Goal: Task Accomplishment & Management: Use online tool/utility

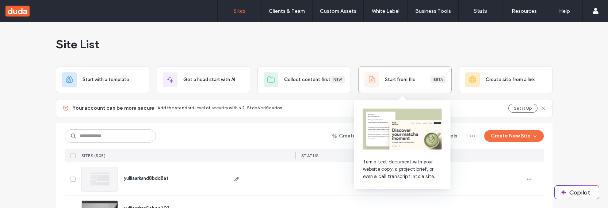
click at [396, 82] on span "Start from file" at bounding box center [400, 79] width 31 height 7
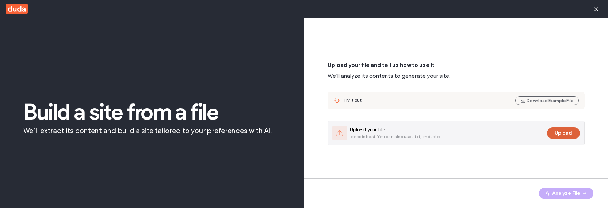
click at [559, 130] on button "Upload" at bounding box center [563, 133] width 33 height 12
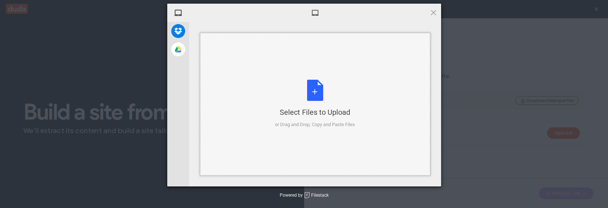
click at [273, 102] on div "Select Files to Upload or Drag and Drop, Copy and Paste Files" at bounding box center [315, 104] width 230 height 142
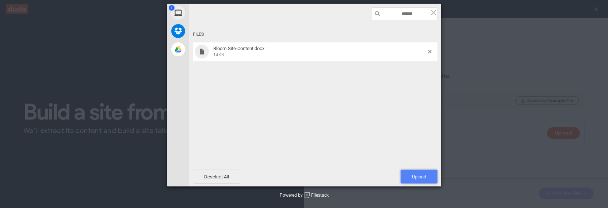
click at [417, 175] on span "Upload 1" at bounding box center [419, 176] width 14 height 5
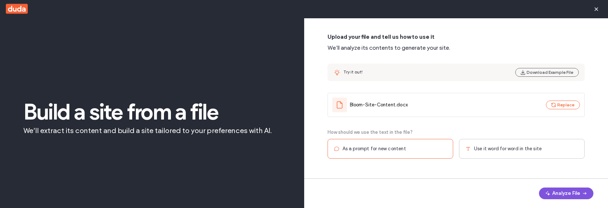
click at [562, 190] on button "Analyze File" at bounding box center [566, 193] width 54 height 12
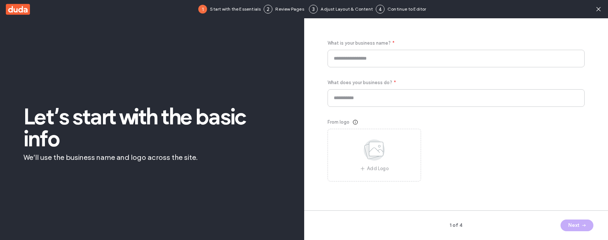
type input "**********"
click at [568, 207] on button "Next" at bounding box center [577, 225] width 33 height 12
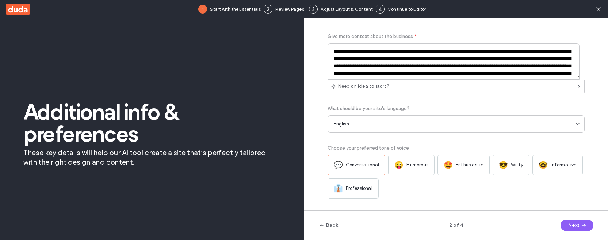
click at [416, 163] on span "Humorous" at bounding box center [417, 164] width 22 height 7
click at [571, 207] on button "Next" at bounding box center [577, 225] width 33 height 12
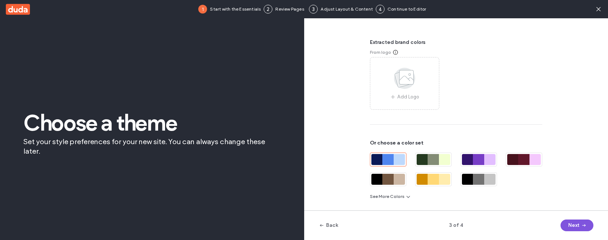
click at [570, 207] on button "Next" at bounding box center [577, 225] width 33 height 12
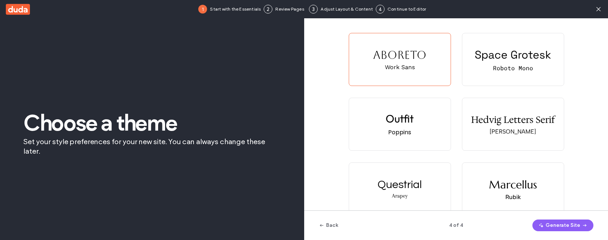
click at [570, 207] on button "Generate Site" at bounding box center [562, 225] width 61 height 12
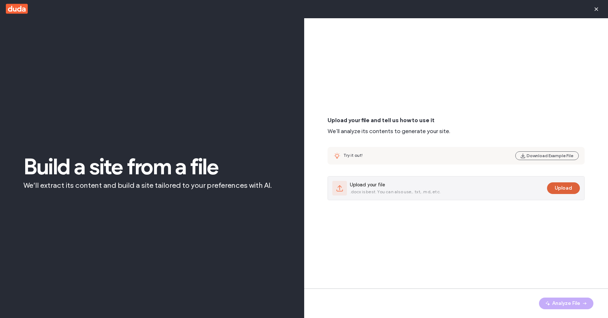
click at [561, 186] on button "Upload" at bounding box center [563, 189] width 33 height 12
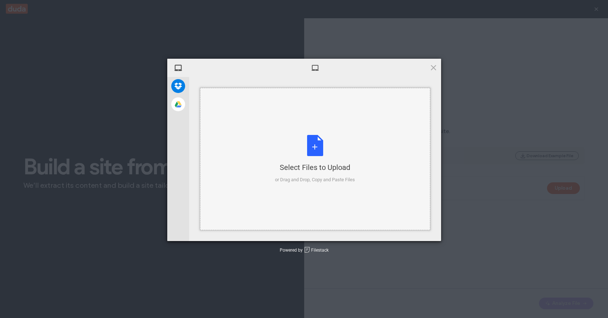
click at [315, 154] on div "Select Files to Upload or Drag and Drop, Copy and Paste Files" at bounding box center [315, 159] width 80 height 49
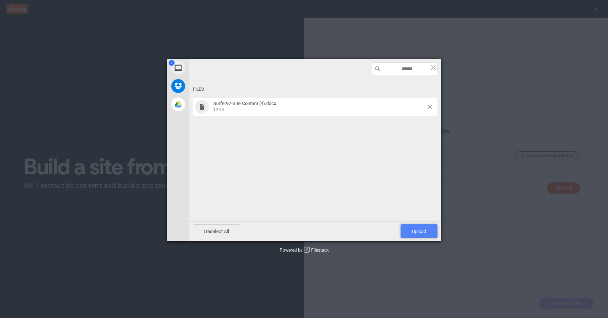
click at [420, 227] on span "Upload 1" at bounding box center [419, 232] width 37 height 14
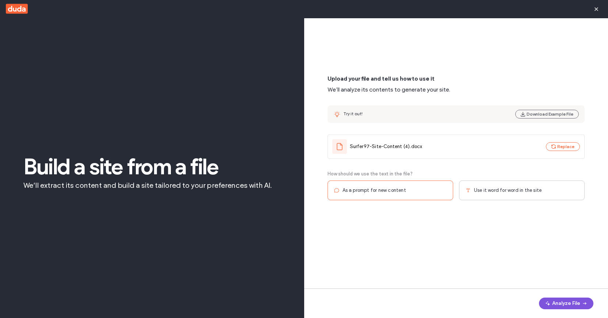
click at [569, 307] on button "Analyze File" at bounding box center [566, 304] width 54 height 12
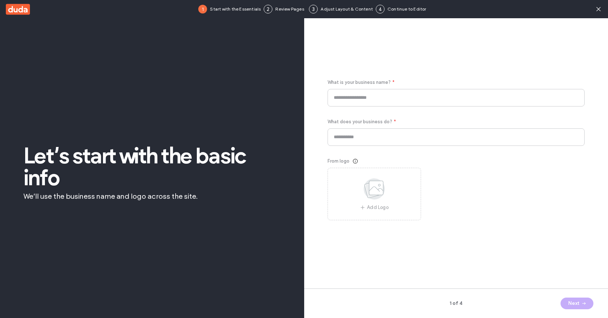
type input "********"
type input "**********"
click at [577, 306] on button "Next" at bounding box center [577, 304] width 33 height 12
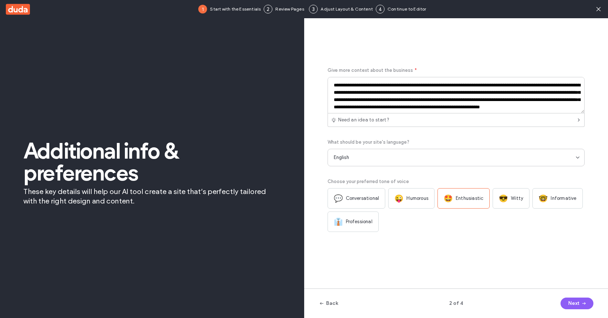
click at [551, 199] on span "Informative" at bounding box center [564, 198] width 26 height 7
click at [580, 303] on span "button" at bounding box center [583, 303] width 7 height 11
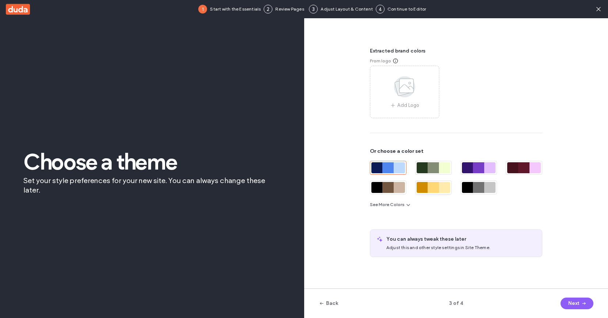
click at [440, 191] on div at bounding box center [444, 187] width 11 height 11
click at [573, 309] on button "Next" at bounding box center [577, 304] width 33 height 12
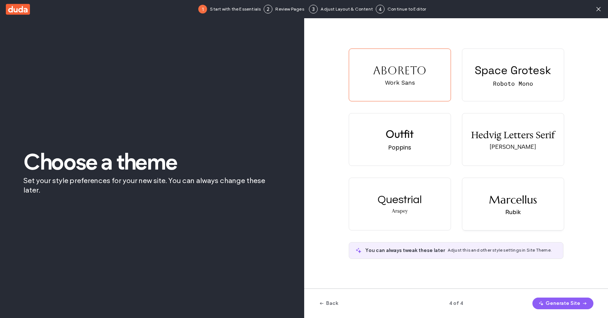
click at [530, 219] on div "Marcellus Rubik" at bounding box center [513, 204] width 102 height 52
click at [558, 294] on div "Back 4 of 4 Generate Site" at bounding box center [456, 304] width 304 height 30
click at [558, 299] on button "Generate Site" at bounding box center [562, 304] width 61 height 12
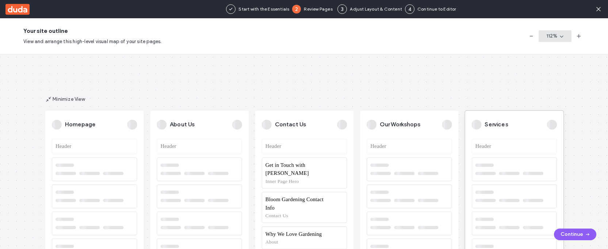
click at [568, 37] on button "112 %" at bounding box center [555, 36] width 33 height 12
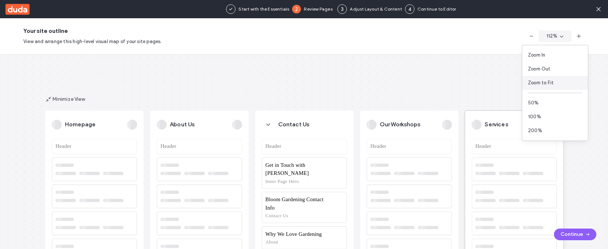
click at [553, 81] on div "Zoom to Fit" at bounding box center [555, 83] width 66 height 14
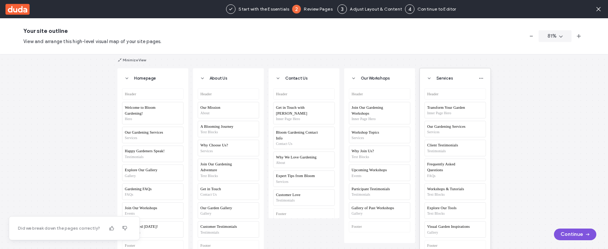
click at [572, 233] on button "Continue" at bounding box center [575, 235] width 42 height 12
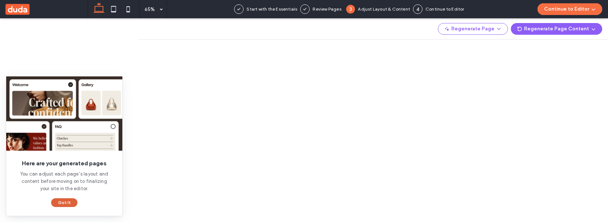
click at [65, 202] on button "Got It" at bounding box center [64, 202] width 26 height 9
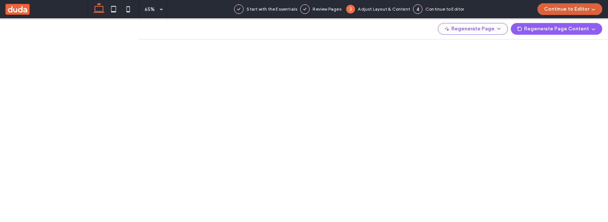
click at [582, 12] on button "Continue to Editor" at bounding box center [570, 9] width 65 height 12
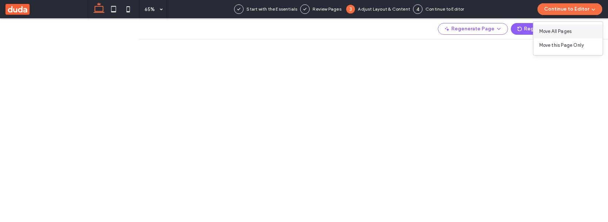
click at [572, 31] on span "Move All Pages" at bounding box center [555, 31] width 33 height 7
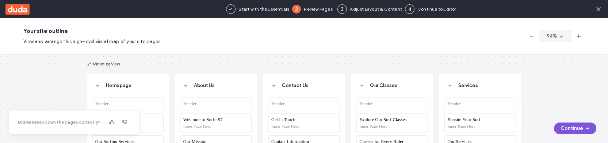
click at [571, 127] on button "Continue" at bounding box center [575, 128] width 42 height 12
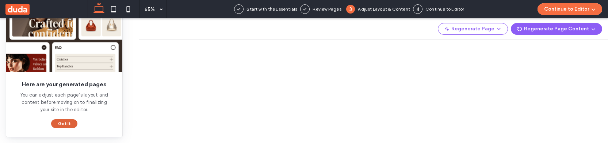
click at [65, 122] on button "Got It" at bounding box center [64, 123] width 26 height 9
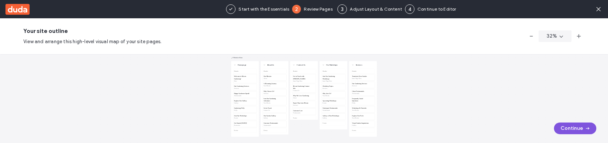
click at [570, 124] on button "Continue" at bounding box center [575, 128] width 42 height 12
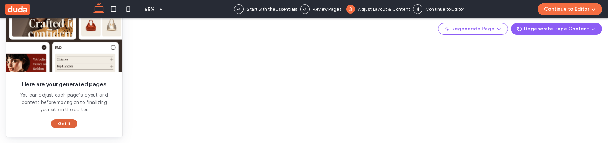
click at [64, 123] on button "Got It" at bounding box center [64, 123] width 26 height 9
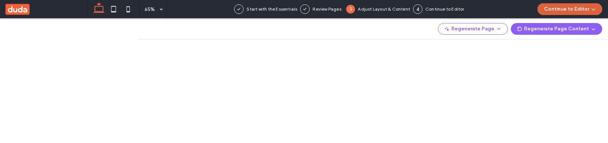
click at [573, 7] on button "Continue to Editor" at bounding box center [570, 9] width 65 height 12
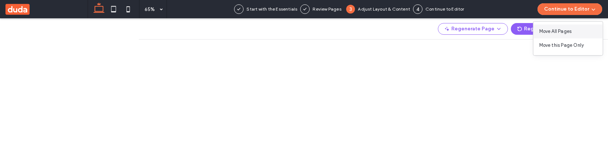
click at [589, 31] on div "Move All Pages" at bounding box center [568, 31] width 69 height 14
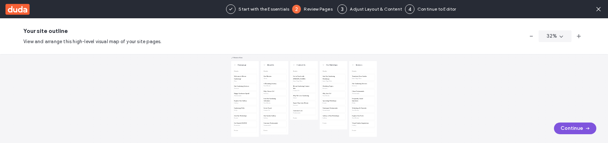
click at [572, 130] on button "Continue" at bounding box center [575, 128] width 42 height 12
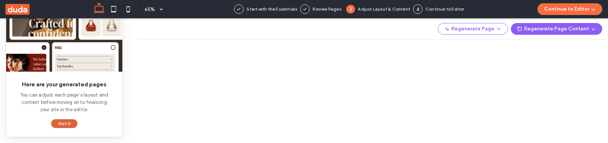
click at [70, 122] on button "Got It" at bounding box center [64, 123] width 26 height 9
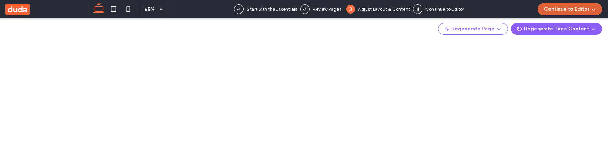
click at [597, 9] on button "Continue to Editor" at bounding box center [570, 9] width 65 height 12
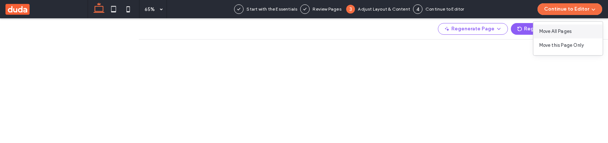
click at [590, 28] on div "Move All Pages" at bounding box center [568, 31] width 69 height 14
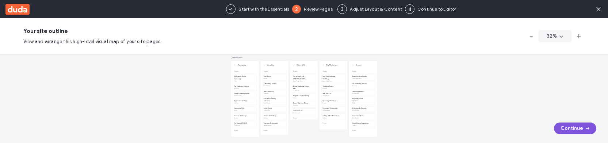
click at [582, 132] on button "Continue" at bounding box center [575, 128] width 42 height 12
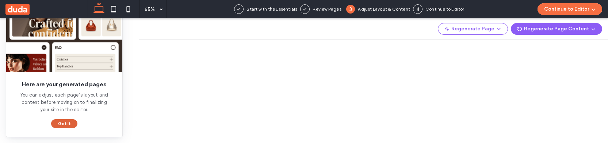
click at [64, 123] on button "Got It" at bounding box center [64, 123] width 26 height 9
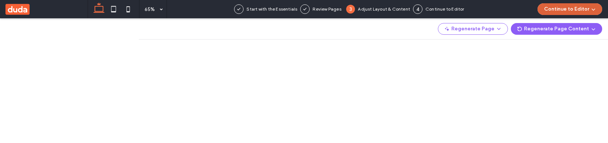
click at [594, 8] on icon "button" at bounding box center [594, 9] width 6 height 6
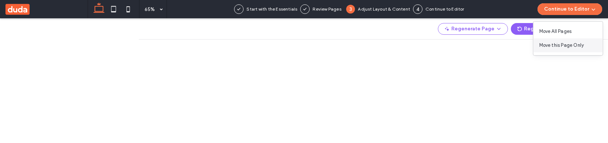
click at [591, 46] on div "Move this Page Only" at bounding box center [568, 45] width 69 height 14
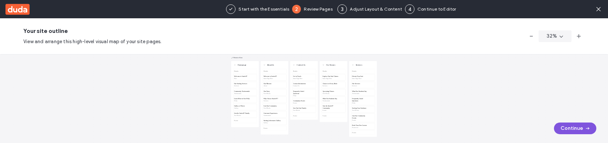
click at [578, 129] on button "Continue" at bounding box center [575, 128] width 42 height 12
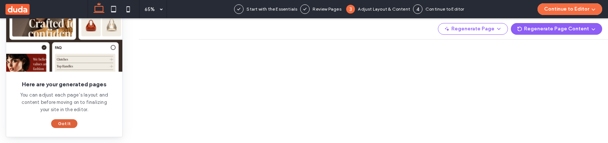
click at [66, 126] on button "Got It" at bounding box center [64, 123] width 26 height 9
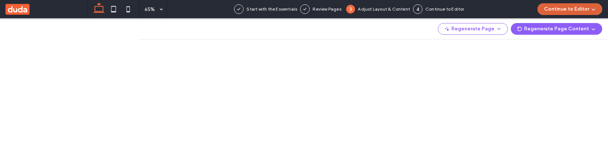
click at [571, 14] on button "Continue to Editor" at bounding box center [570, 9] width 65 height 12
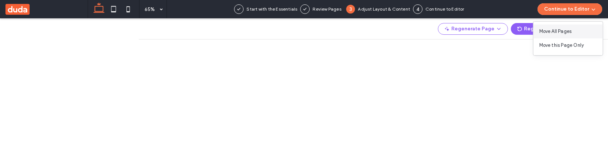
click at [570, 33] on span "Move All Pages" at bounding box center [555, 31] width 33 height 7
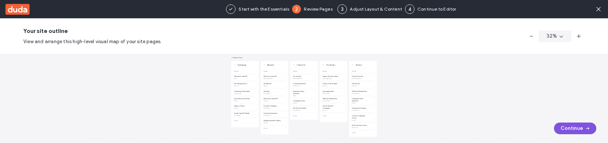
click at [563, 126] on button "Continue" at bounding box center [575, 128] width 42 height 12
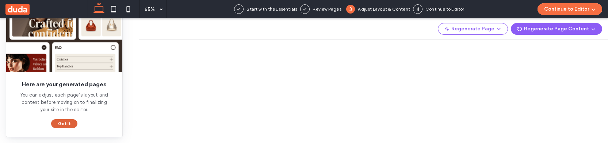
click at [70, 125] on button "Got It" at bounding box center [64, 123] width 26 height 9
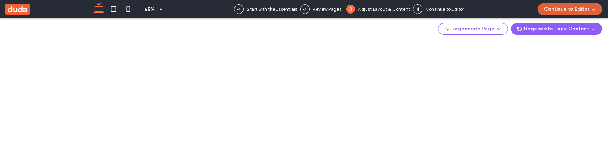
click at [599, 9] on button "Continue to Editor" at bounding box center [570, 9] width 65 height 12
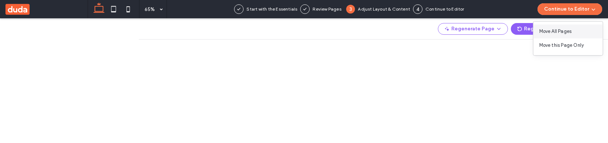
click at [585, 30] on div "Move All Pages" at bounding box center [568, 31] width 69 height 14
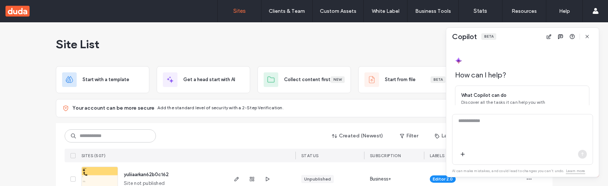
scroll to position [87, 0]
